Goal: Communication & Community: Answer question/provide support

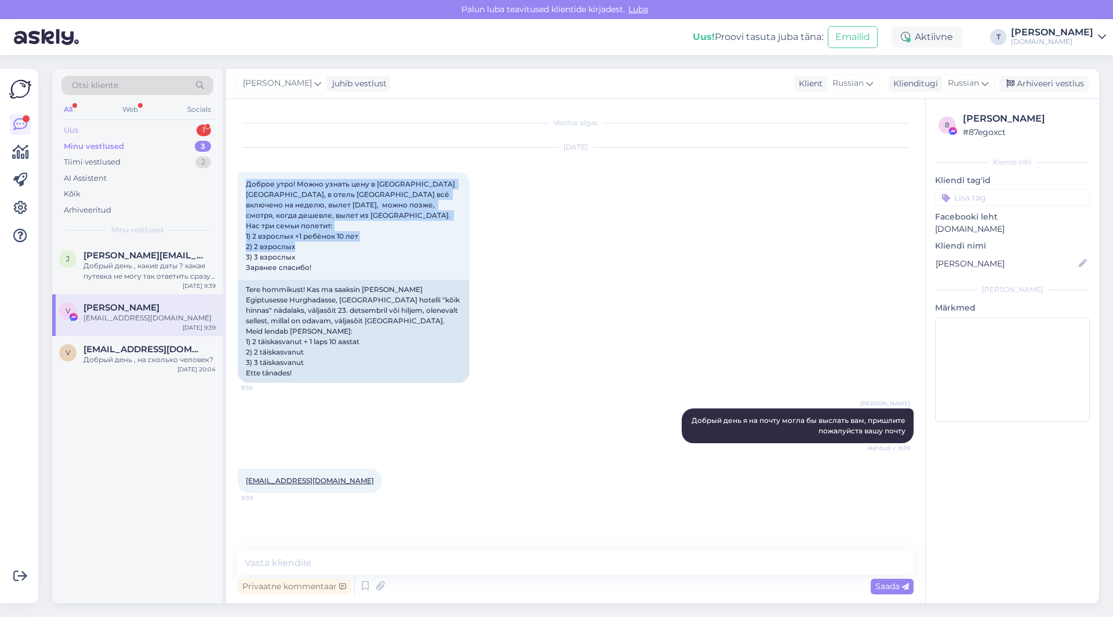
click at [132, 124] on div "Uus 1" at bounding box center [137, 130] width 152 height 16
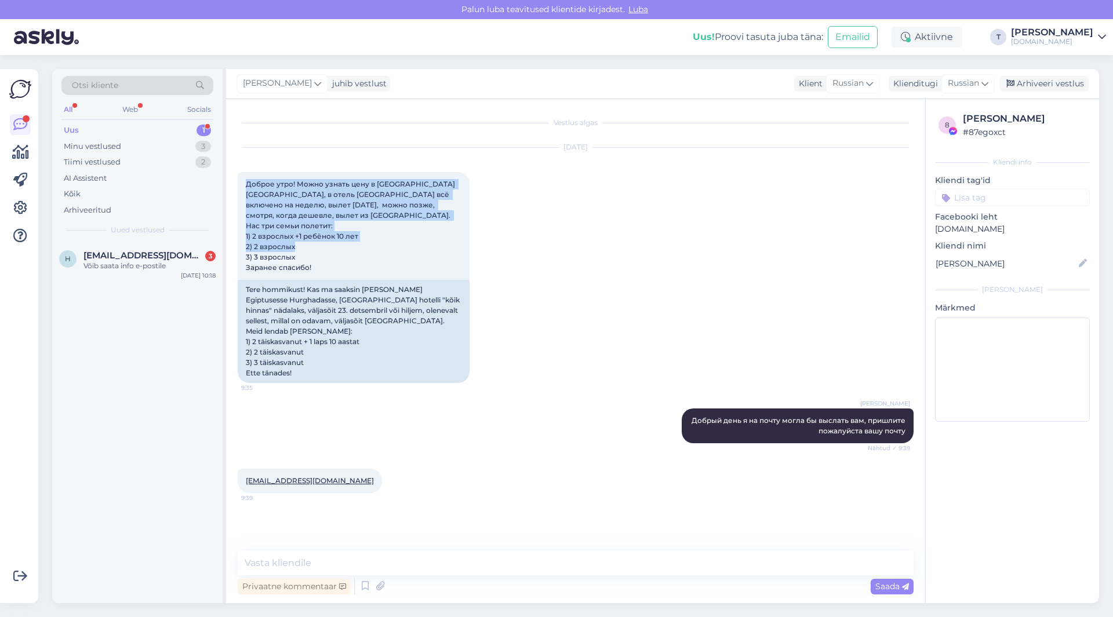
click at [132, 132] on div "Uus 1" at bounding box center [137, 130] width 152 height 16
click at [132, 144] on div "Minu vestlused 3" at bounding box center [137, 147] width 152 height 16
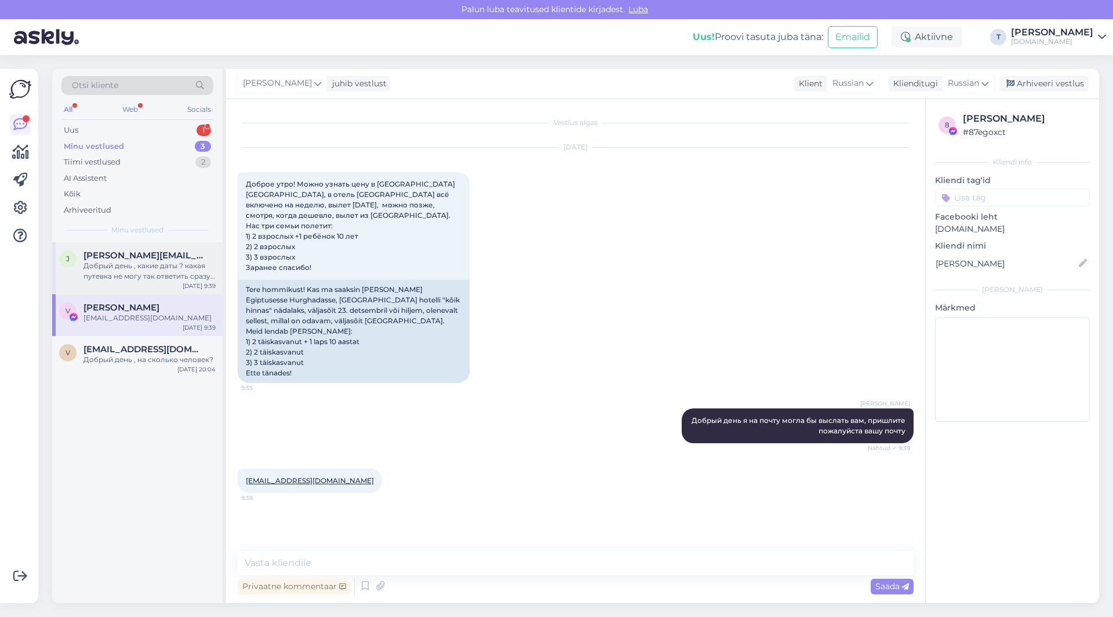
click at [117, 261] on div "Добрый день , какие даты ? какая путевка не могу так ответить сразу надо знать …" at bounding box center [149, 271] width 132 height 21
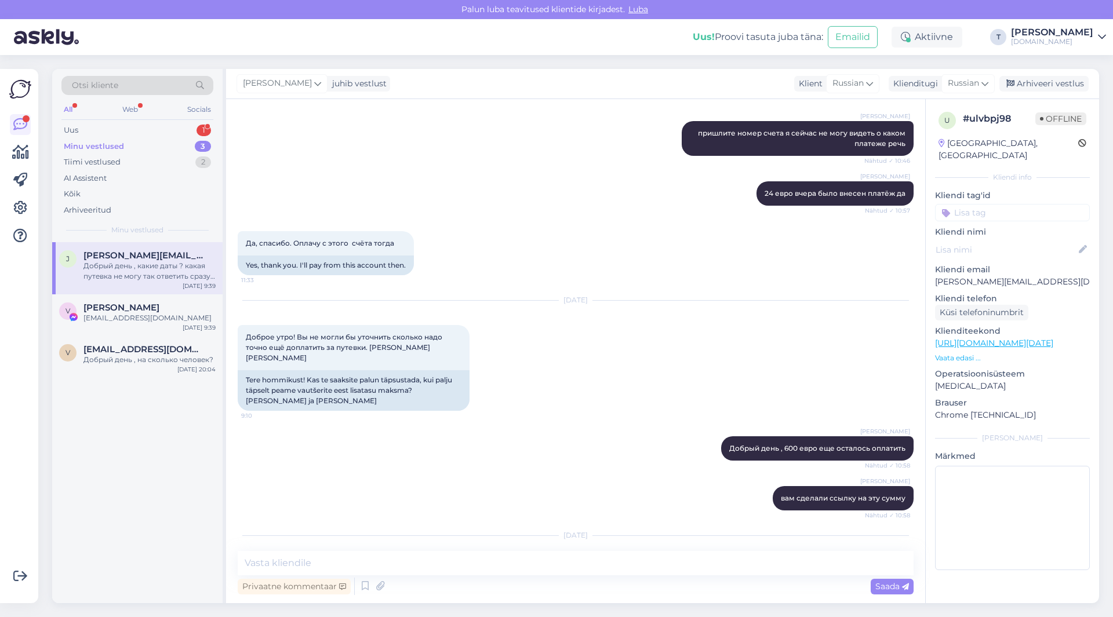
scroll to position [6745, 0]
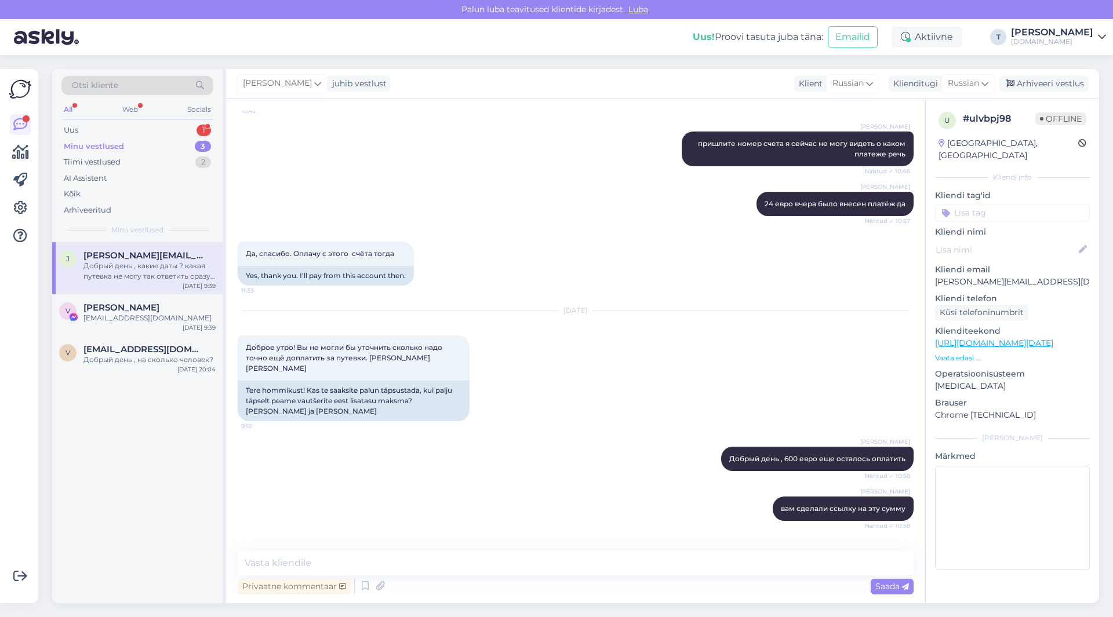
click at [999, 276] on p "[PERSON_NAME][EMAIL_ADDRESS][DOMAIN_NAME]" at bounding box center [1012, 282] width 155 height 12
copy p "[PERSON_NAME][EMAIL_ADDRESS][DOMAIN_NAME]"
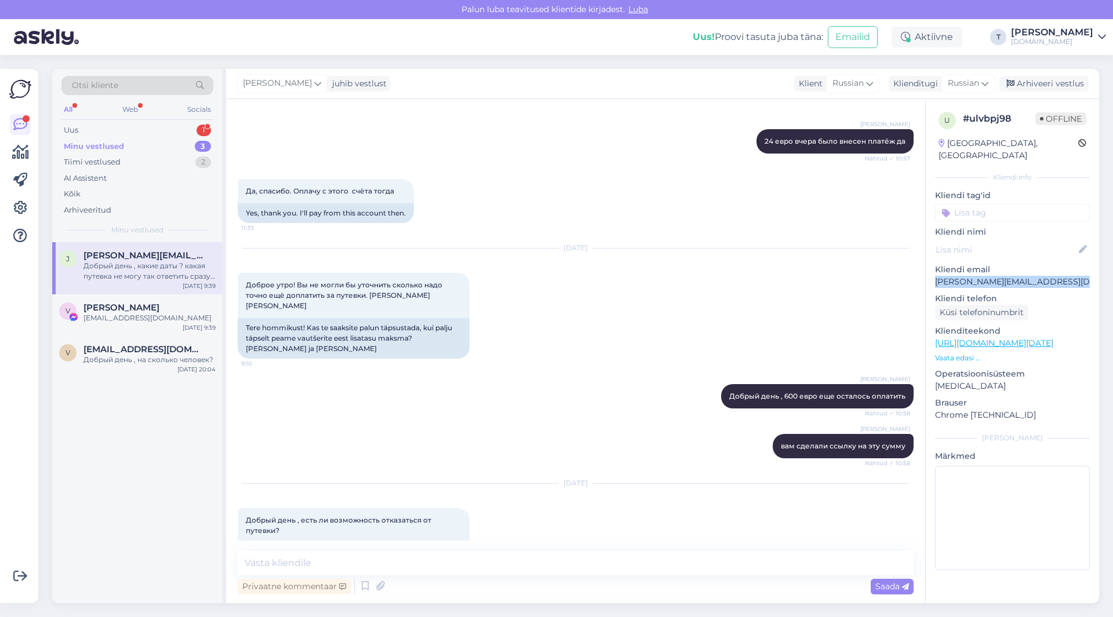
scroll to position [6861, 0]
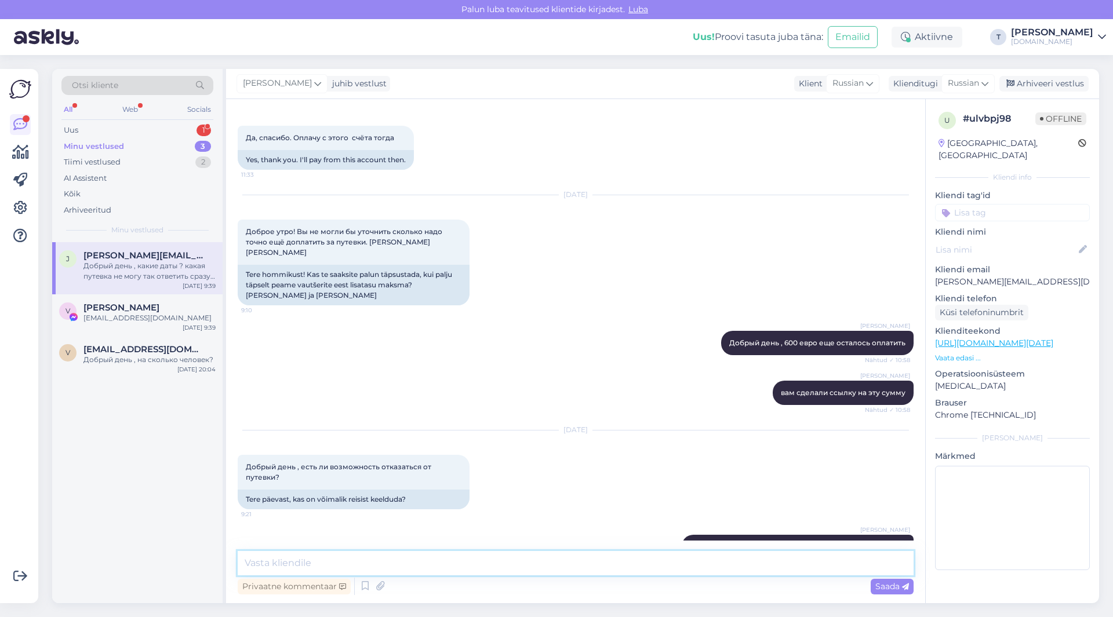
click at [496, 563] on textarea at bounding box center [576, 563] width 676 height 24
type textarea "предоплата не возвращается, если вы не оплатили еще оставшуюся сумму то отказат…"
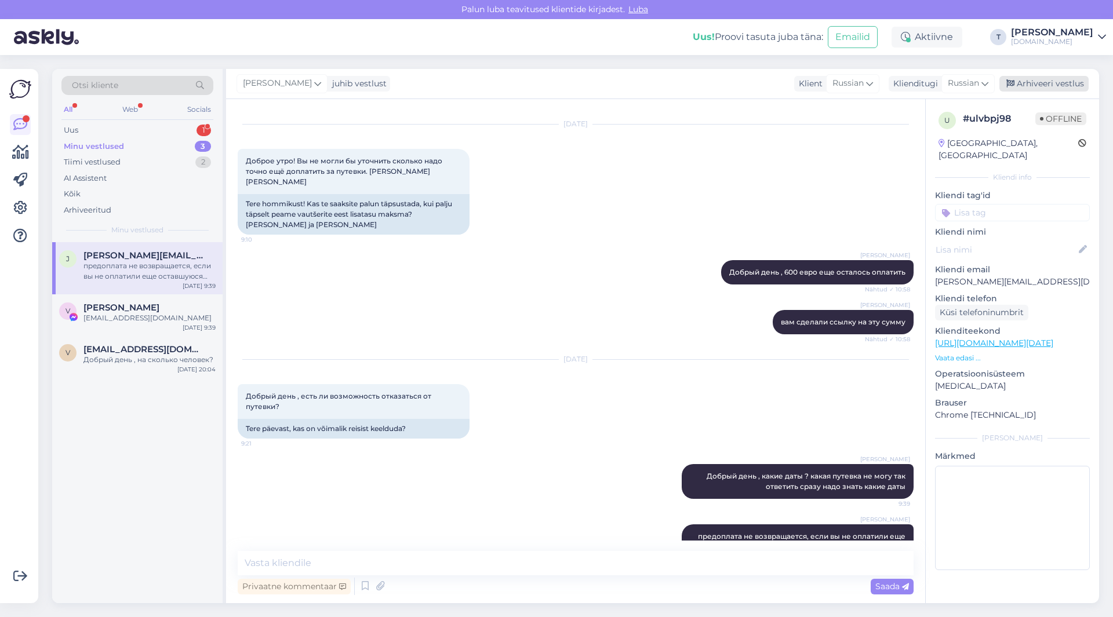
click at [1070, 81] on div "Arhiveeri vestlus" at bounding box center [1043, 84] width 89 height 16
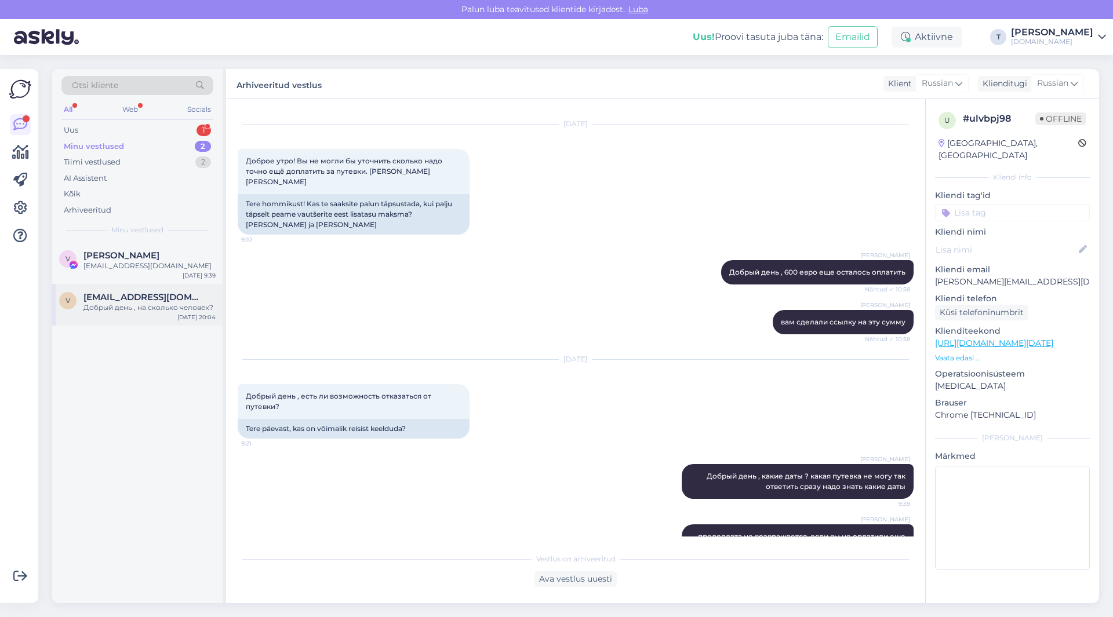
click at [162, 310] on div "Добрый день , на сколько человек?" at bounding box center [149, 308] width 132 height 10
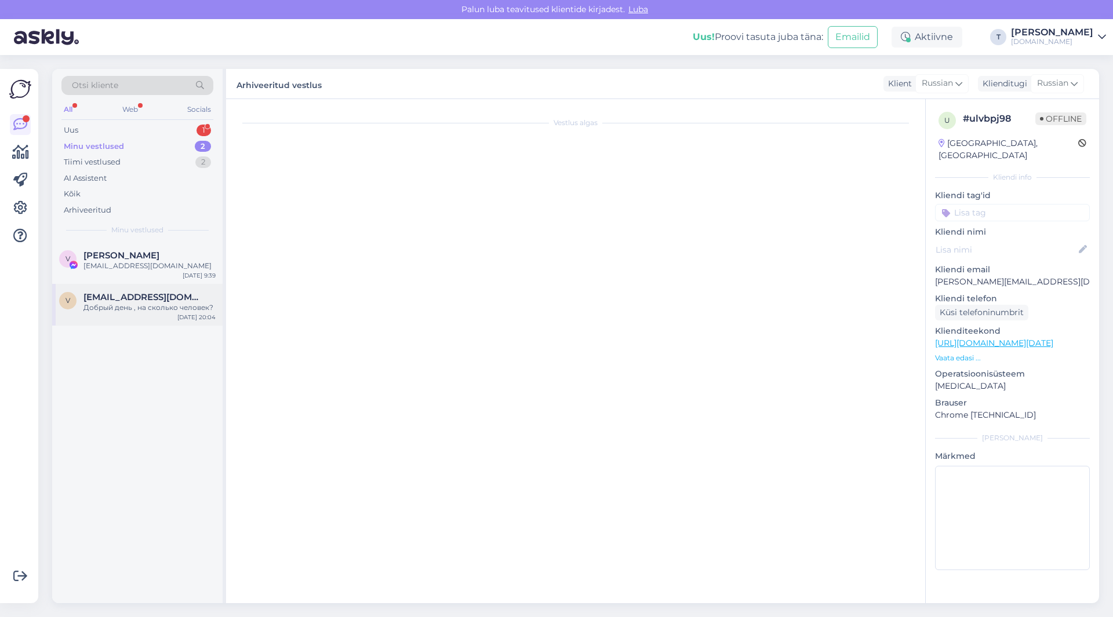
scroll to position [0, 0]
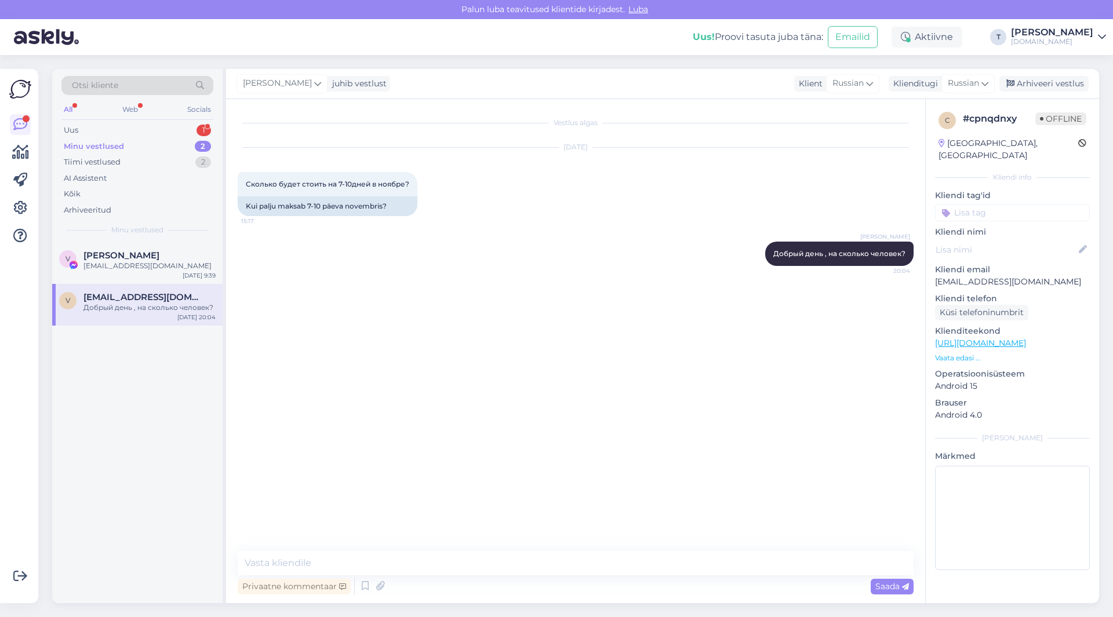
click at [966, 353] on p "Vaata edasi ..." at bounding box center [1012, 358] width 155 height 10
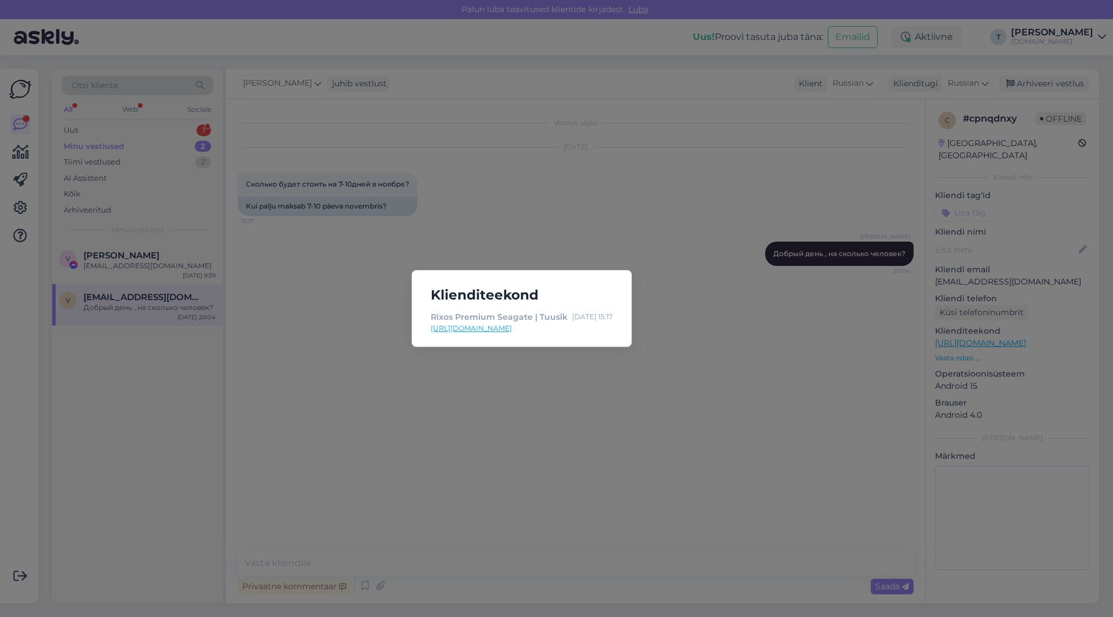
drag, startPoint x: 544, startPoint y: 400, endPoint x: 613, endPoint y: 379, distance: 72.1
click at [544, 400] on div "Klienditeekond Rixos Premium Seagate | Tuusik [DATE] 15:17 [URL][DOMAIN_NAME]" at bounding box center [556, 308] width 1113 height 617
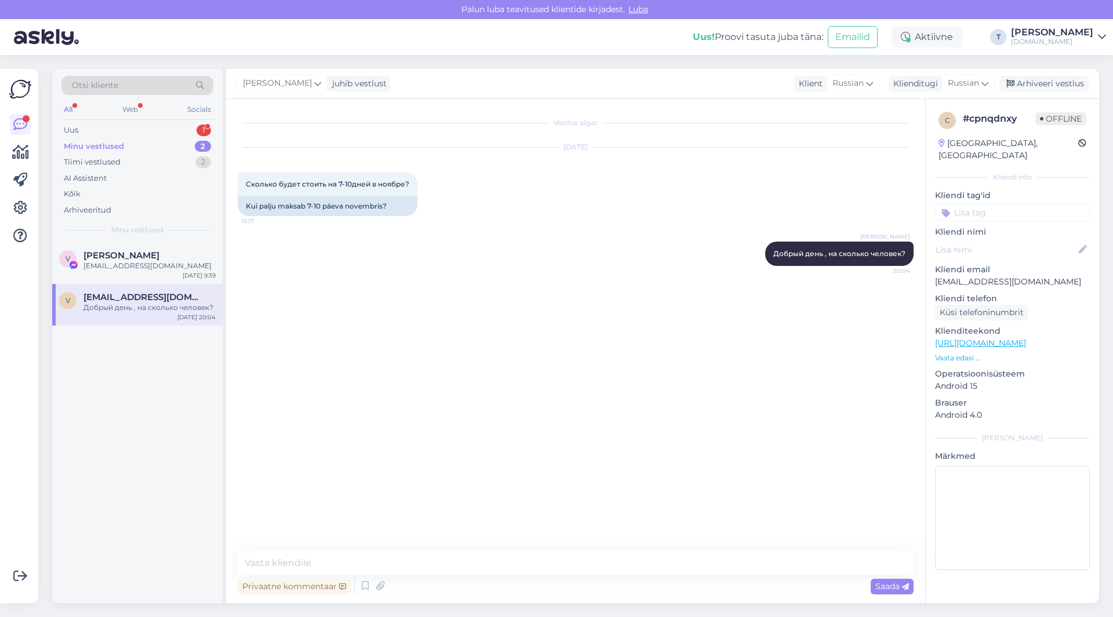
click at [960, 276] on p "[EMAIL_ADDRESS][DOMAIN_NAME]" at bounding box center [1012, 282] width 155 height 12
copy p "[EMAIL_ADDRESS][DOMAIN_NAME]"
click at [945, 353] on p "Vaata edasi ..." at bounding box center [1012, 358] width 155 height 10
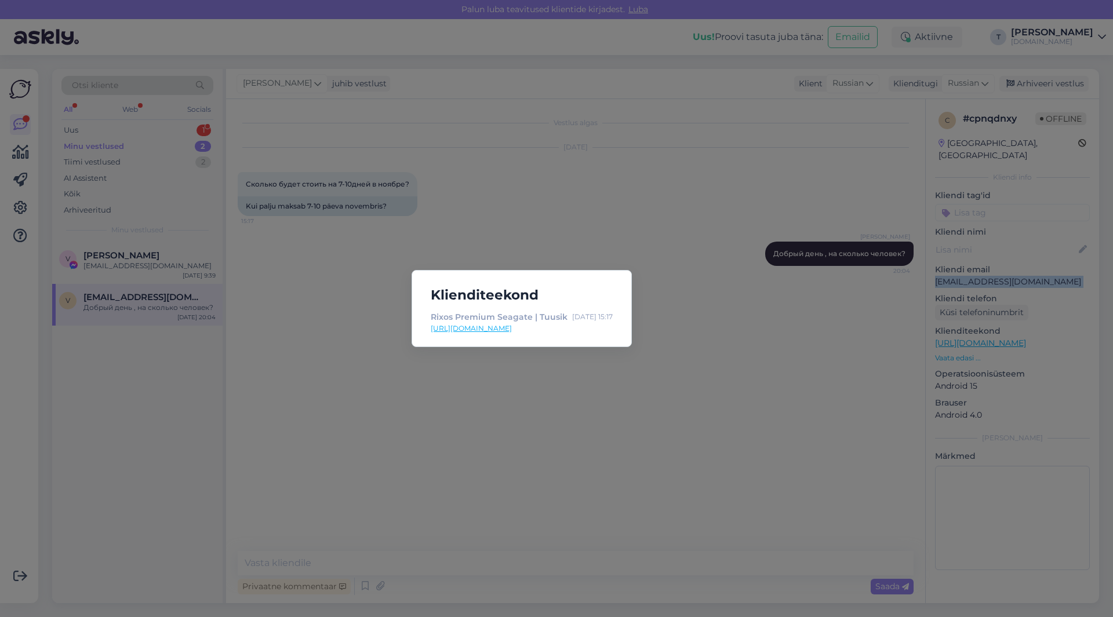
click at [502, 329] on link "[URL][DOMAIN_NAME]" at bounding box center [522, 328] width 182 height 10
click at [477, 256] on div "Klienditeekond Rixos Premium Seagate | Tuusik [DATE] 15:17 [URL][DOMAIN_NAME]" at bounding box center [556, 308] width 1113 height 617
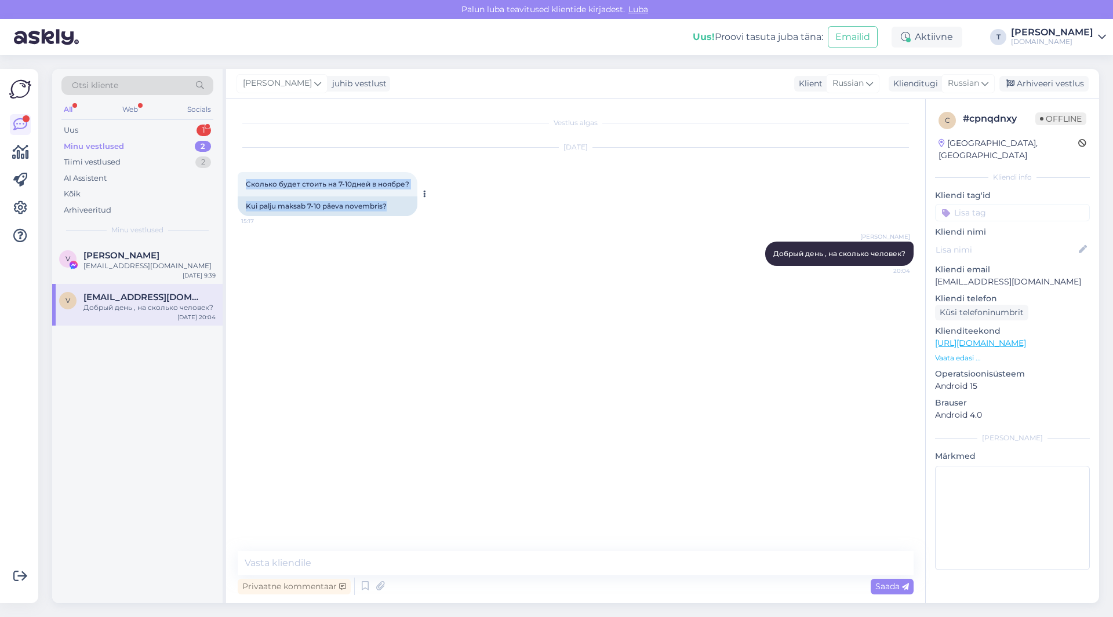
drag, startPoint x: 243, startPoint y: 182, endPoint x: 399, endPoint y: 181, distance: 155.3
click at [416, 184] on div "Сколько будет стоить на 7-10дней в ноябре? 15:17 Kui palju maksab 7-10 päeva no…" at bounding box center [328, 194] width 180 height 44
click at [393, 183] on span "Сколько будет стоить на 7-10дней в ноябре?" at bounding box center [327, 184] width 163 height 9
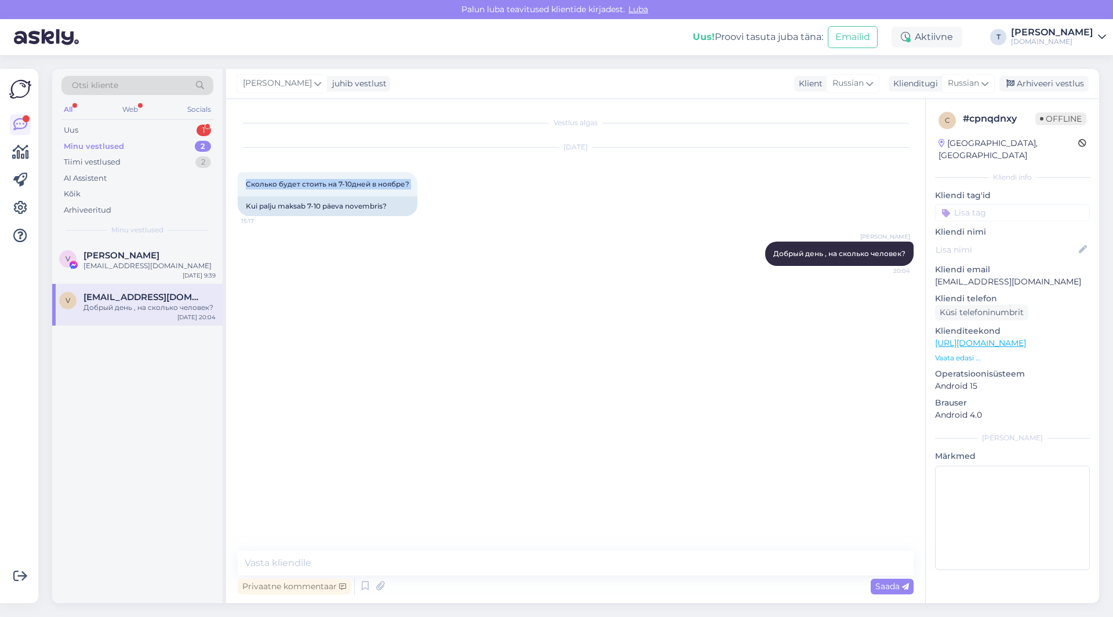
click at [971, 353] on p "Vaata edasi ..." at bounding box center [1012, 358] width 155 height 10
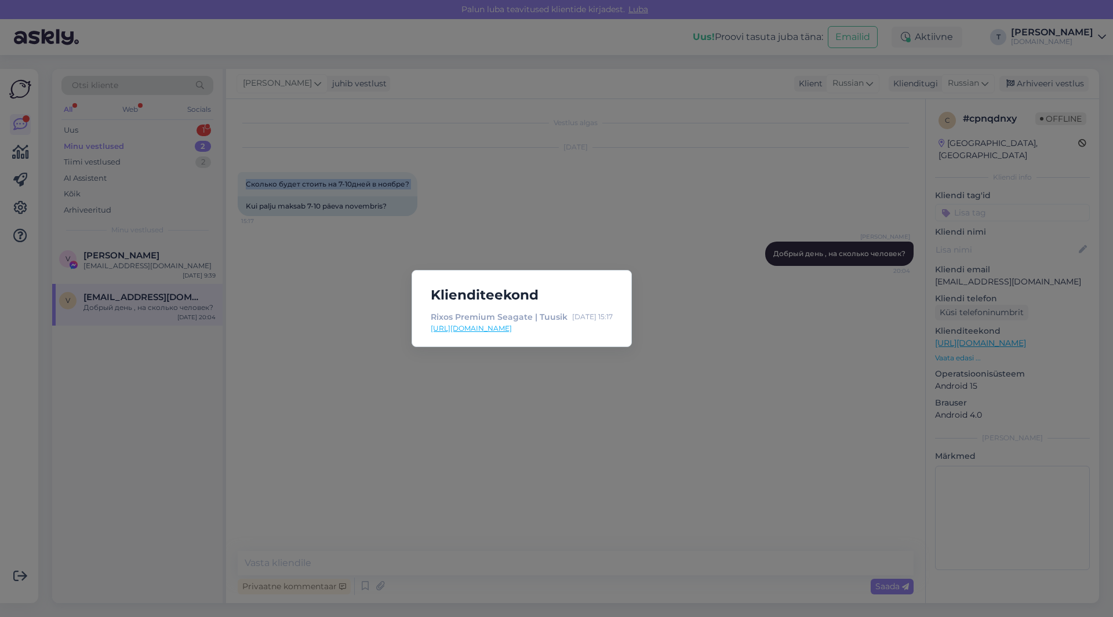
click at [525, 331] on link "[URL][DOMAIN_NAME]" at bounding box center [522, 328] width 182 height 10
click at [304, 256] on div "Klienditeekond Rixos Premium Seagate | Tuusik [DATE] 15:17 [URL][DOMAIN_NAME]" at bounding box center [556, 308] width 1113 height 617
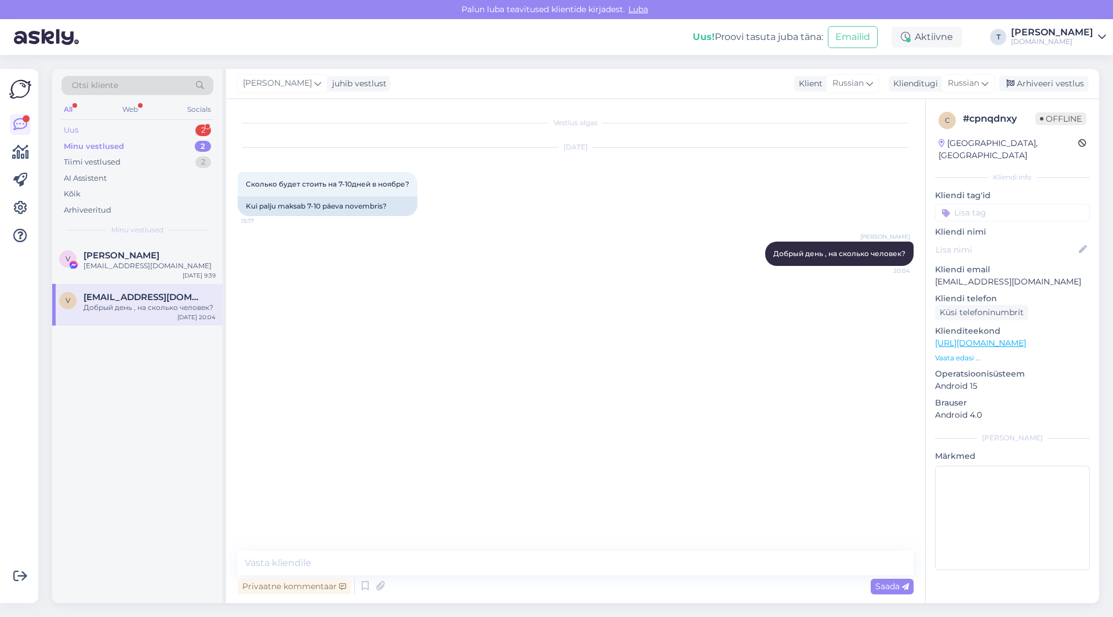
click at [172, 131] on div "Uus 2" at bounding box center [137, 130] width 152 height 16
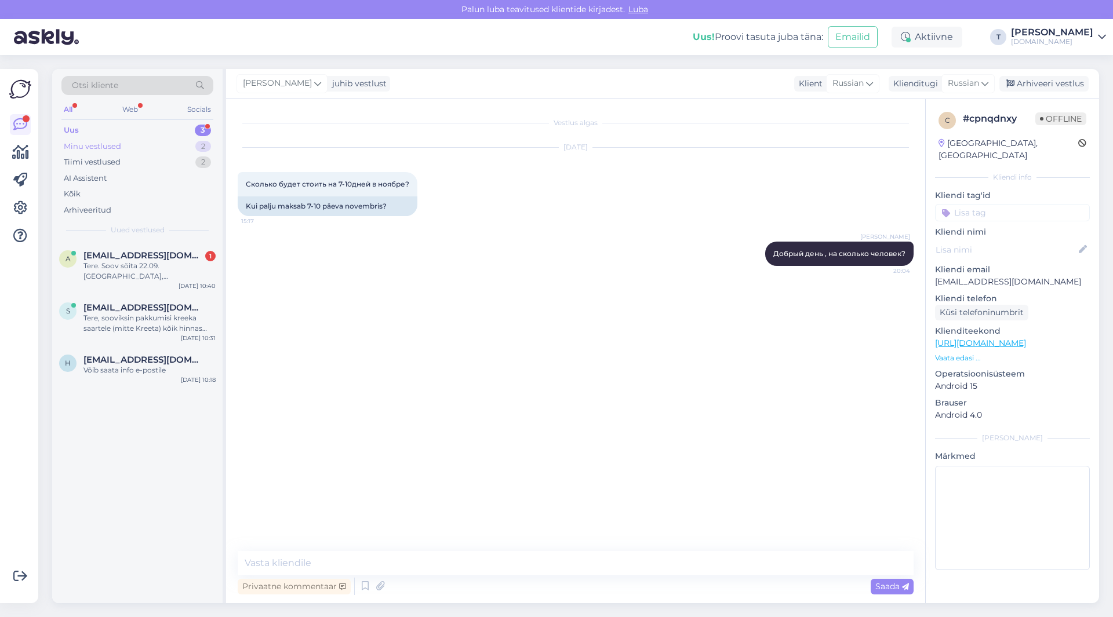
click at [114, 144] on div "Minu vestlused" at bounding box center [92, 147] width 57 height 12
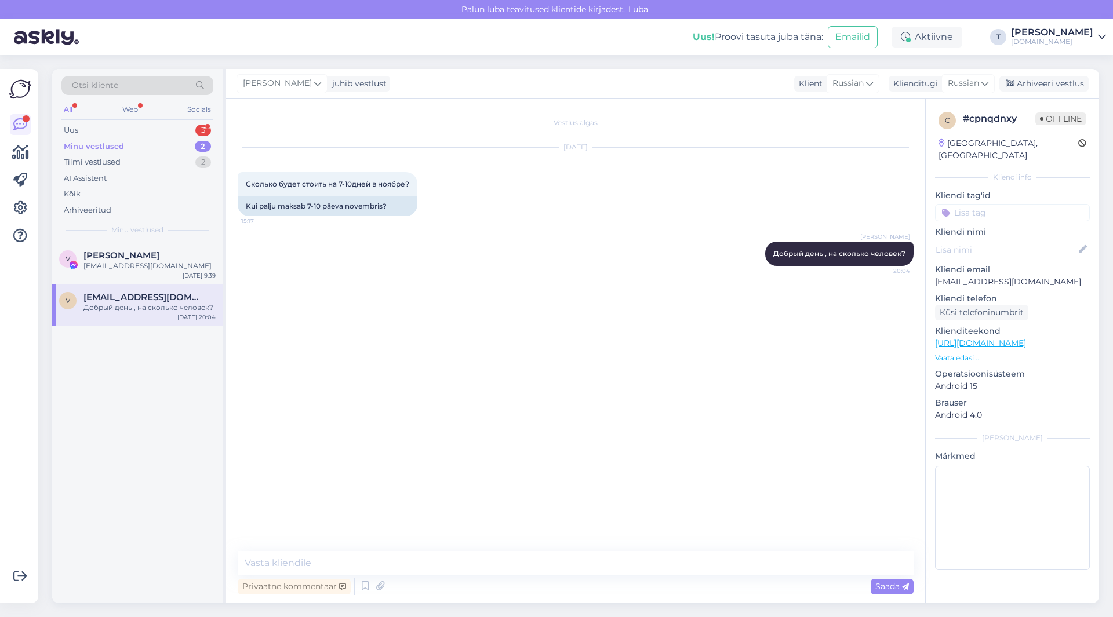
click at [130, 312] on div "Добрый день , на сколько человек?" at bounding box center [149, 308] width 132 height 10
click at [1039, 74] on div "[PERSON_NAME] vestlust Klient Russian Klienditugi Russian Arabic Belarusian Bul…" at bounding box center [662, 84] width 873 height 30
click at [1039, 87] on div "Arhiveeri vestlus" at bounding box center [1043, 84] width 89 height 16
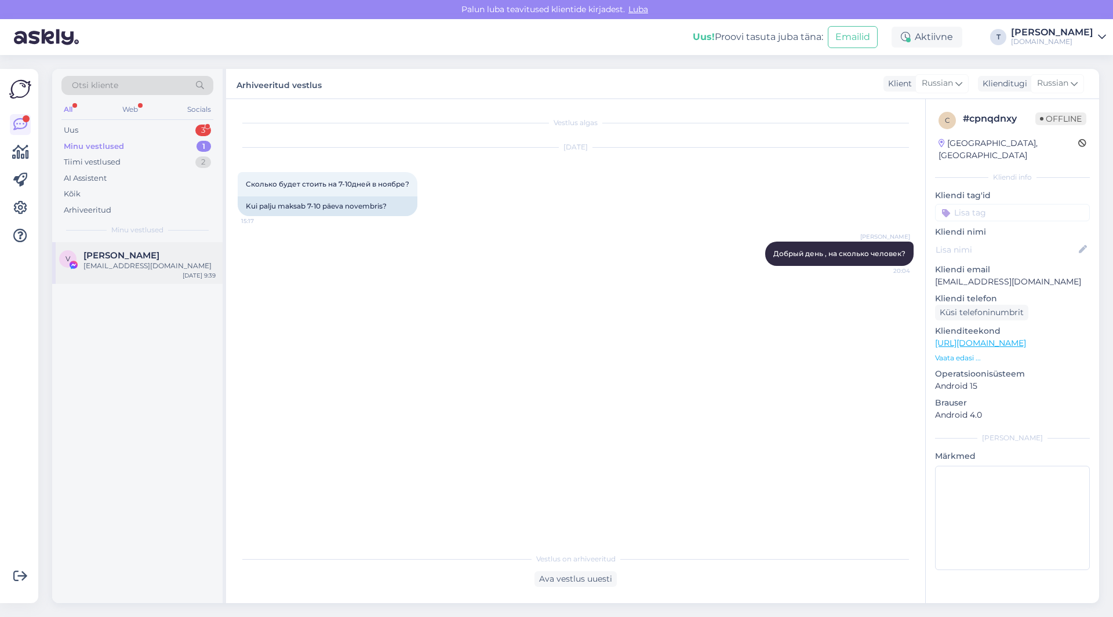
click at [169, 262] on div "[EMAIL_ADDRESS][DOMAIN_NAME]" at bounding box center [149, 266] width 132 height 10
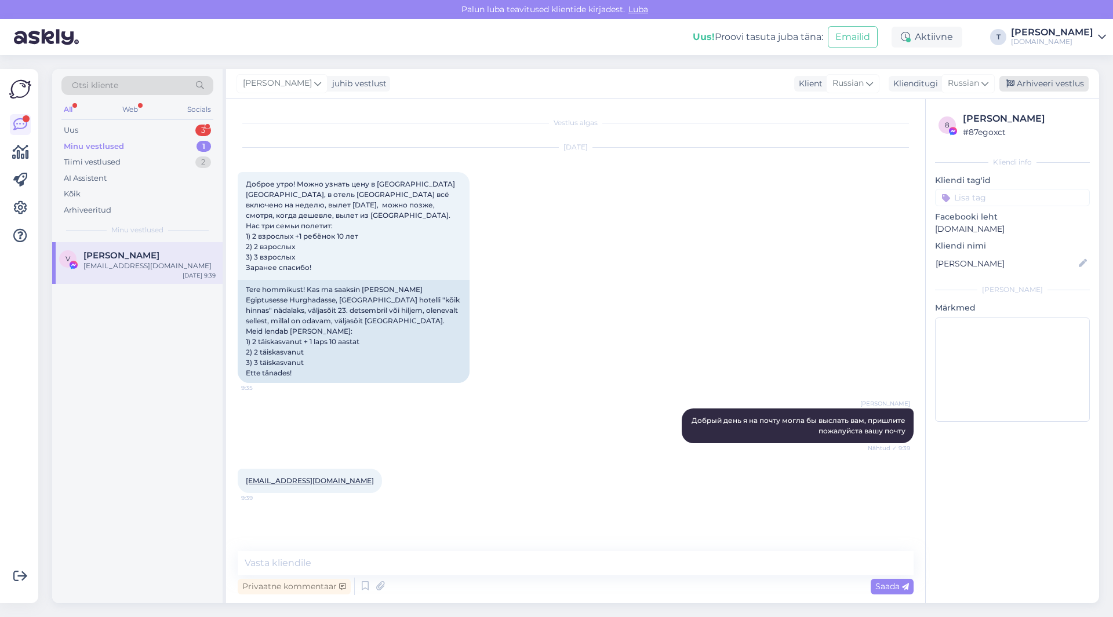
click at [1027, 83] on div "Arhiveeri vestlus" at bounding box center [1043, 84] width 89 height 16
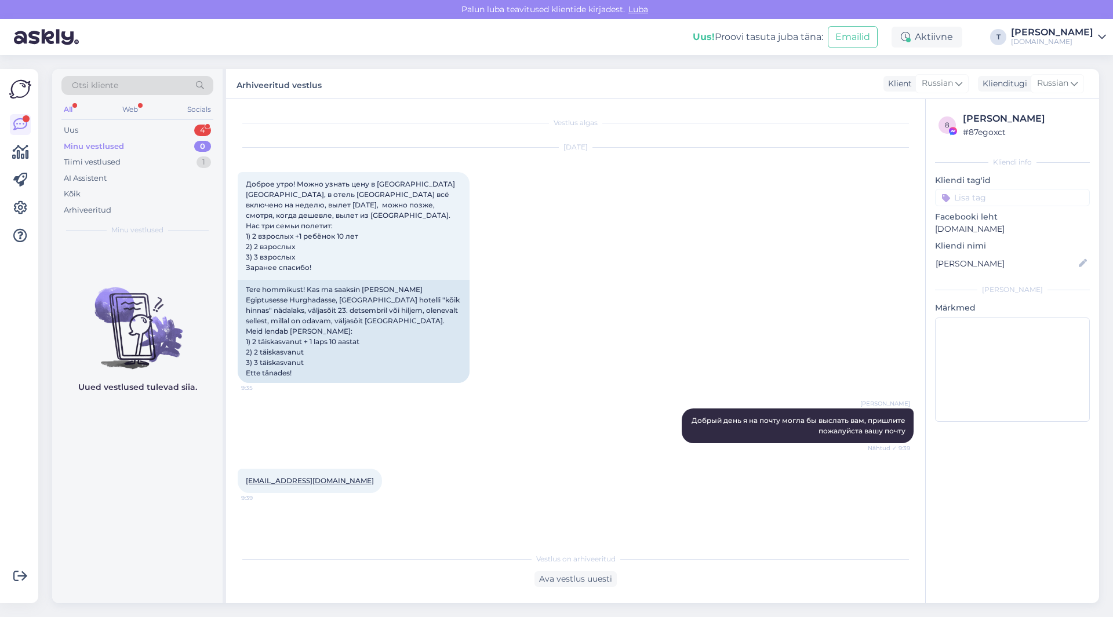
click at [130, 144] on div "Minu vestlused 0" at bounding box center [137, 147] width 152 height 16
click at [130, 130] on div "Uus 4" at bounding box center [137, 130] width 152 height 16
